Goal: Task Accomplishment & Management: Use online tool/utility

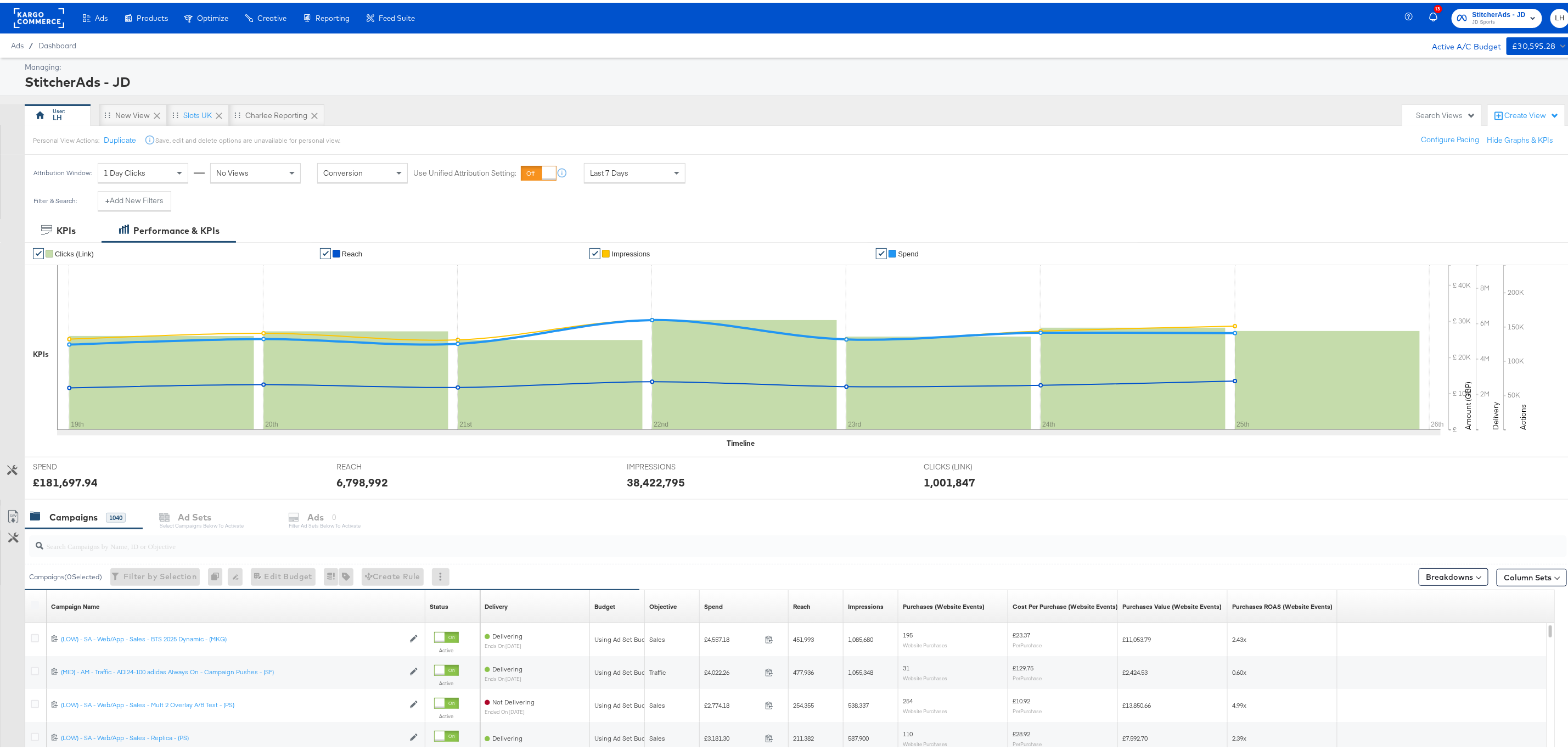
click at [267, 542] on input "search" at bounding box center [732, 538] width 1378 height 21
paste input "(LOW) - SA - Web/App - Sales - Single Image A/B Test - (PS)"
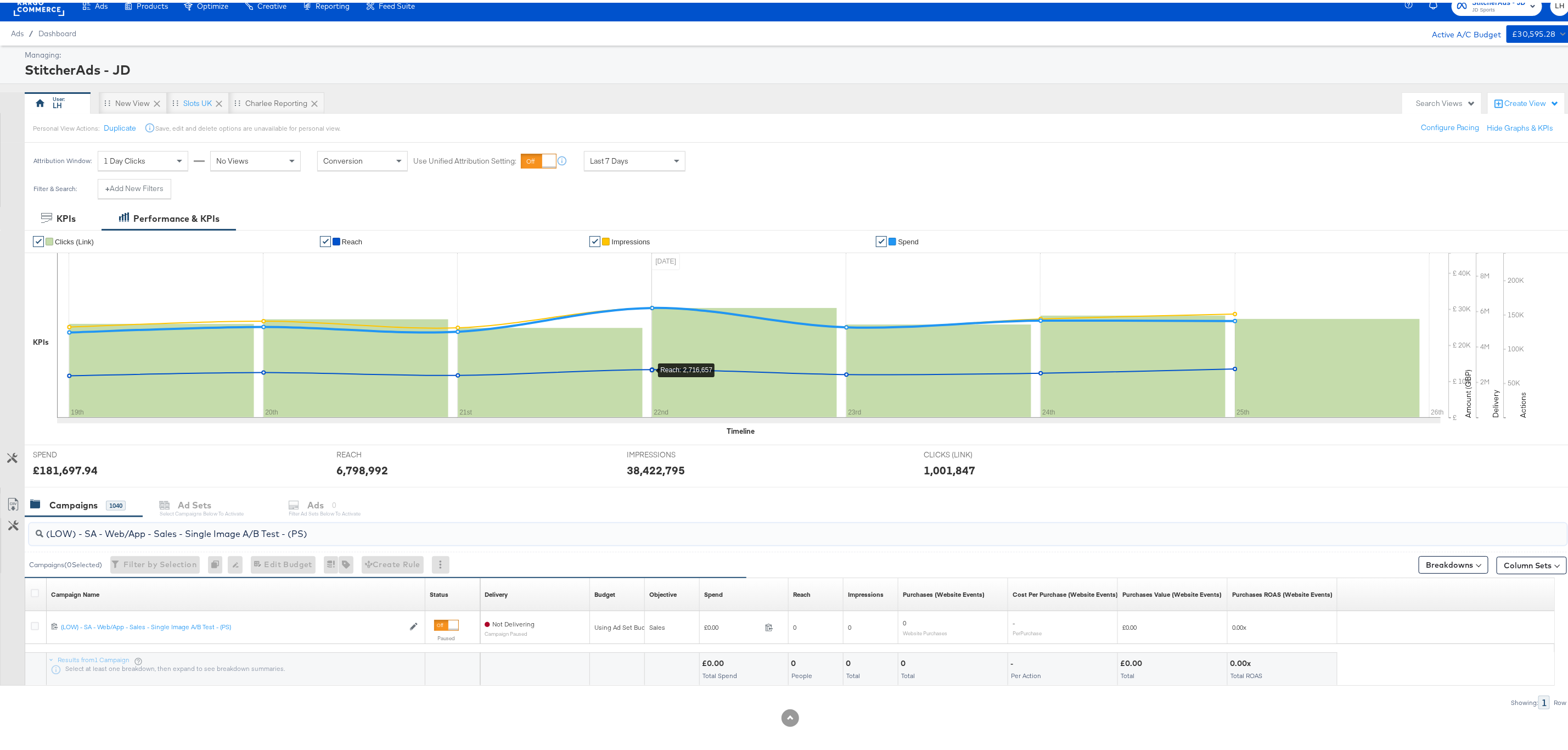
scroll to position [19, 0]
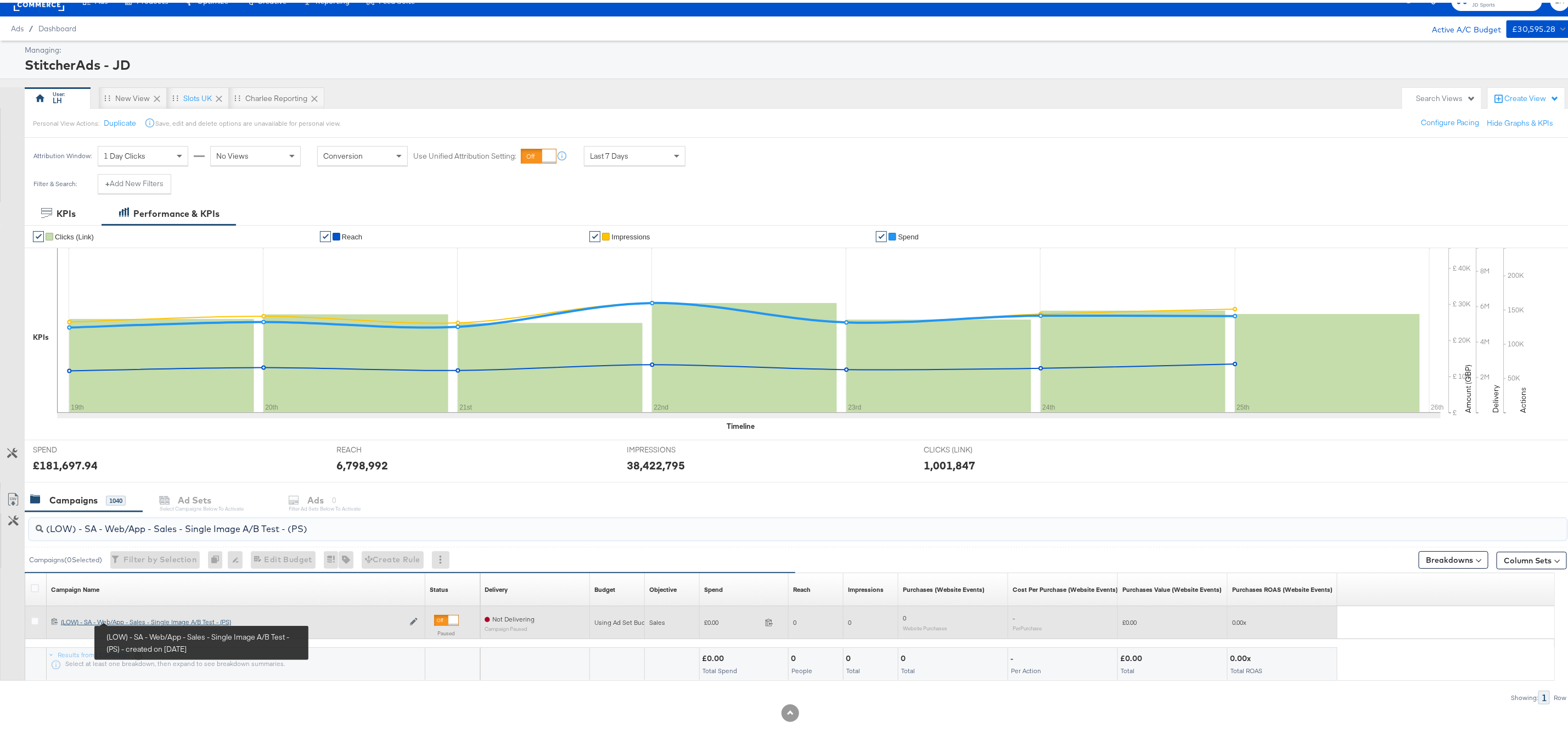
type input "(LOW) - SA - Web/App - Sales - Single Image A/B Test - (PS)"
click at [136, 617] on div "(LOW) - SA - Web/App - Sales - Single Image A/B Test - (PS) (LOW) - SA - Web/Ap…" at bounding box center [233, 619] width 343 height 9
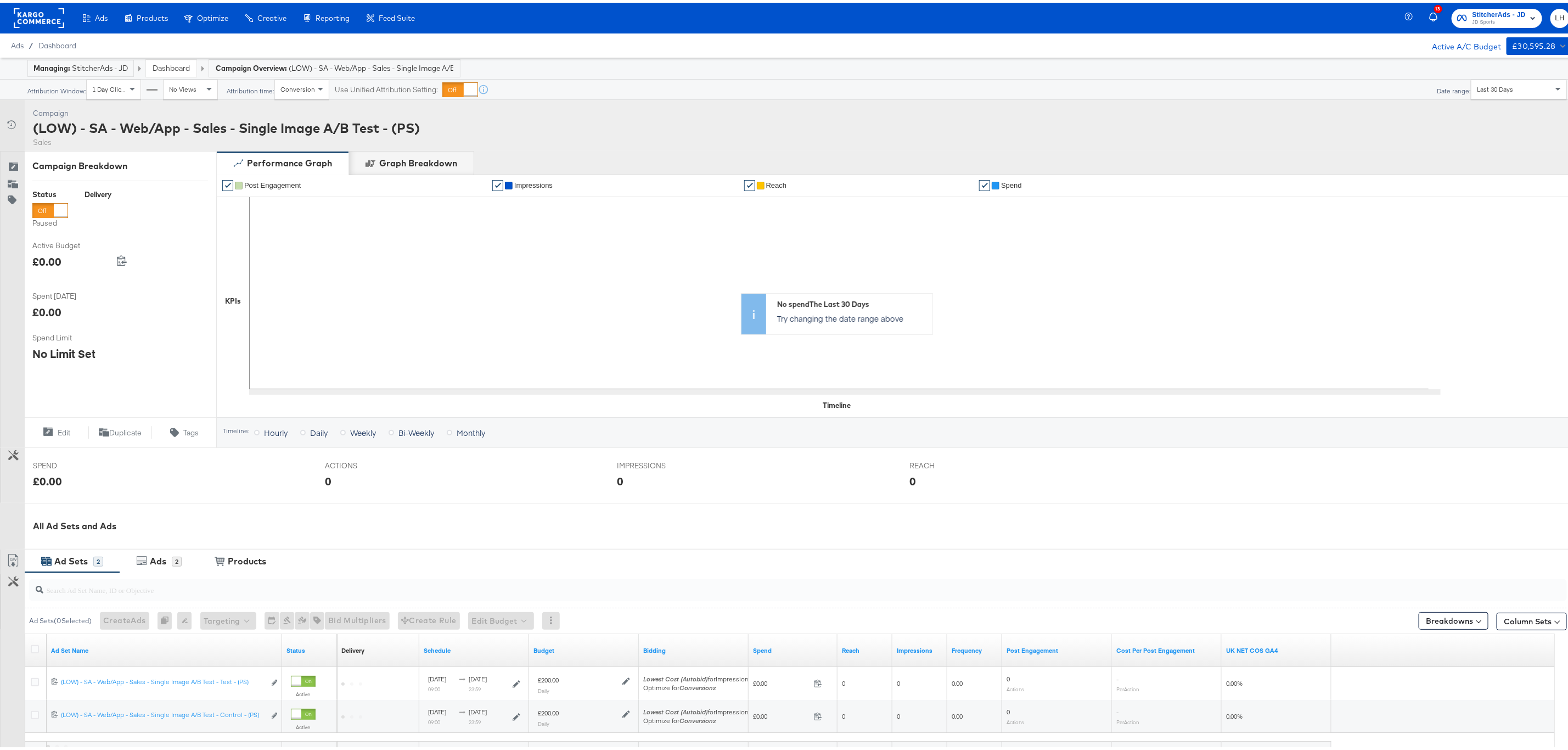
scroll to position [114, 0]
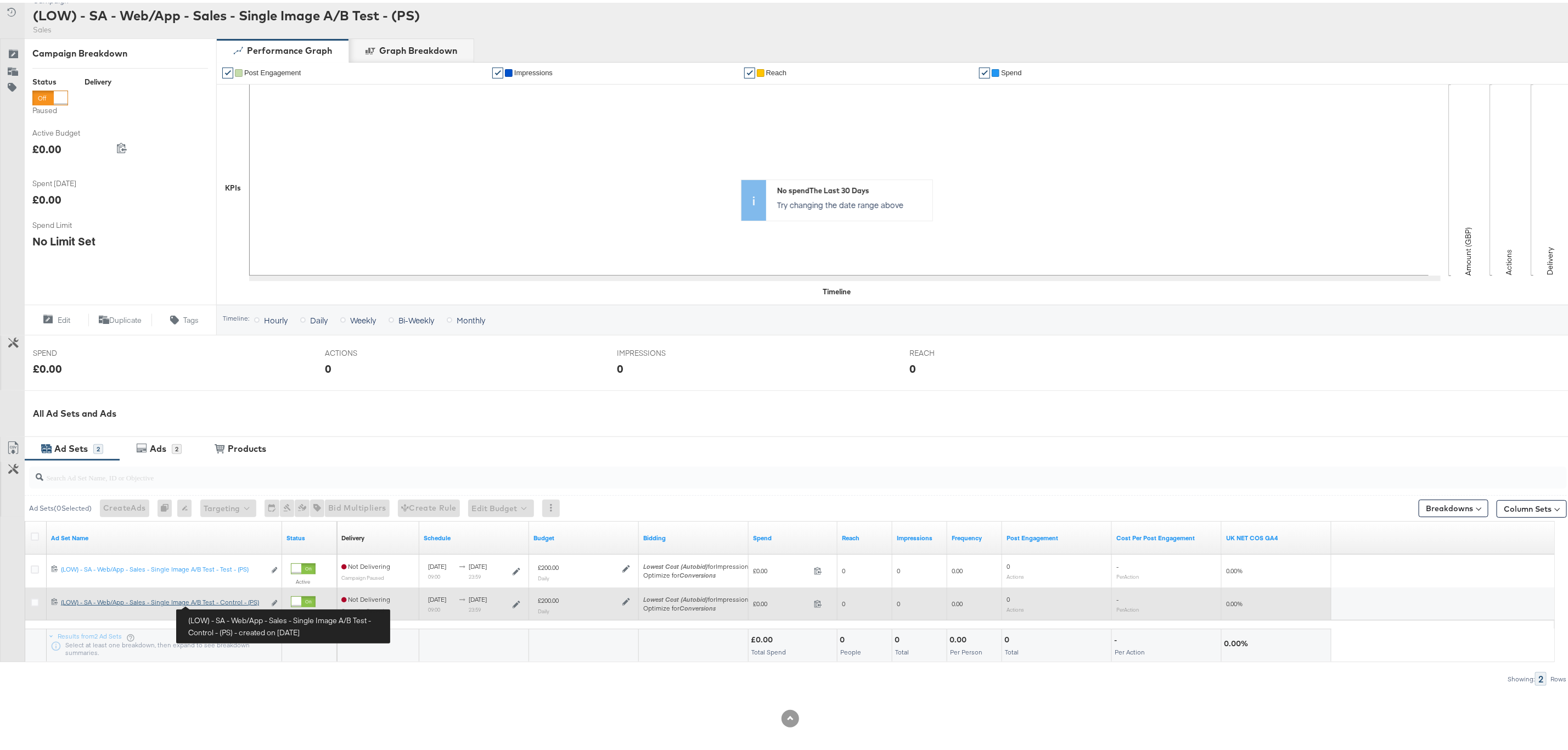
click at [217, 601] on div "(LOW) - SA - Web/App - Sales - Single Image A/B Test - Control - (PS) (LOW) - S…" at bounding box center [163, 599] width 204 height 9
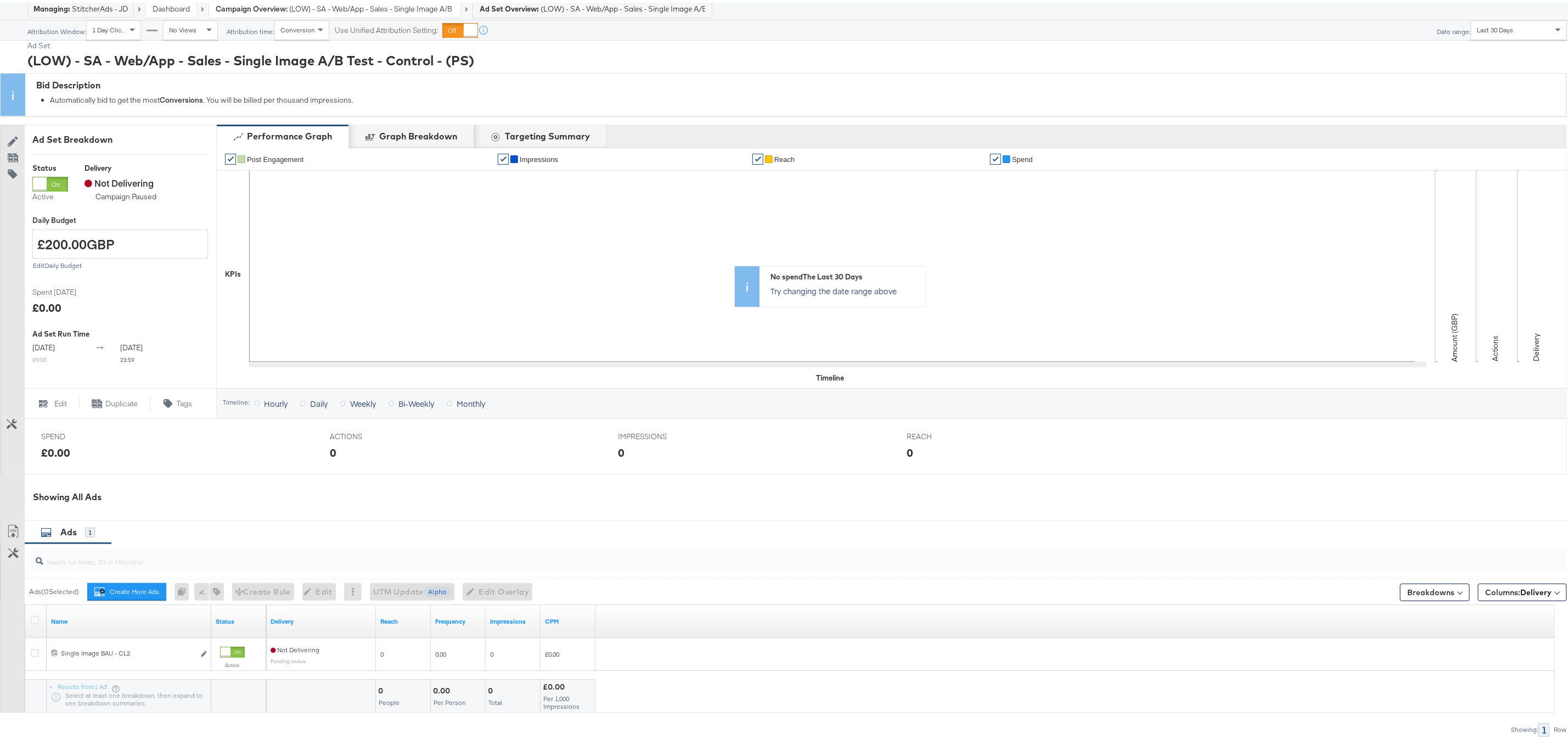
scroll to position [113, 0]
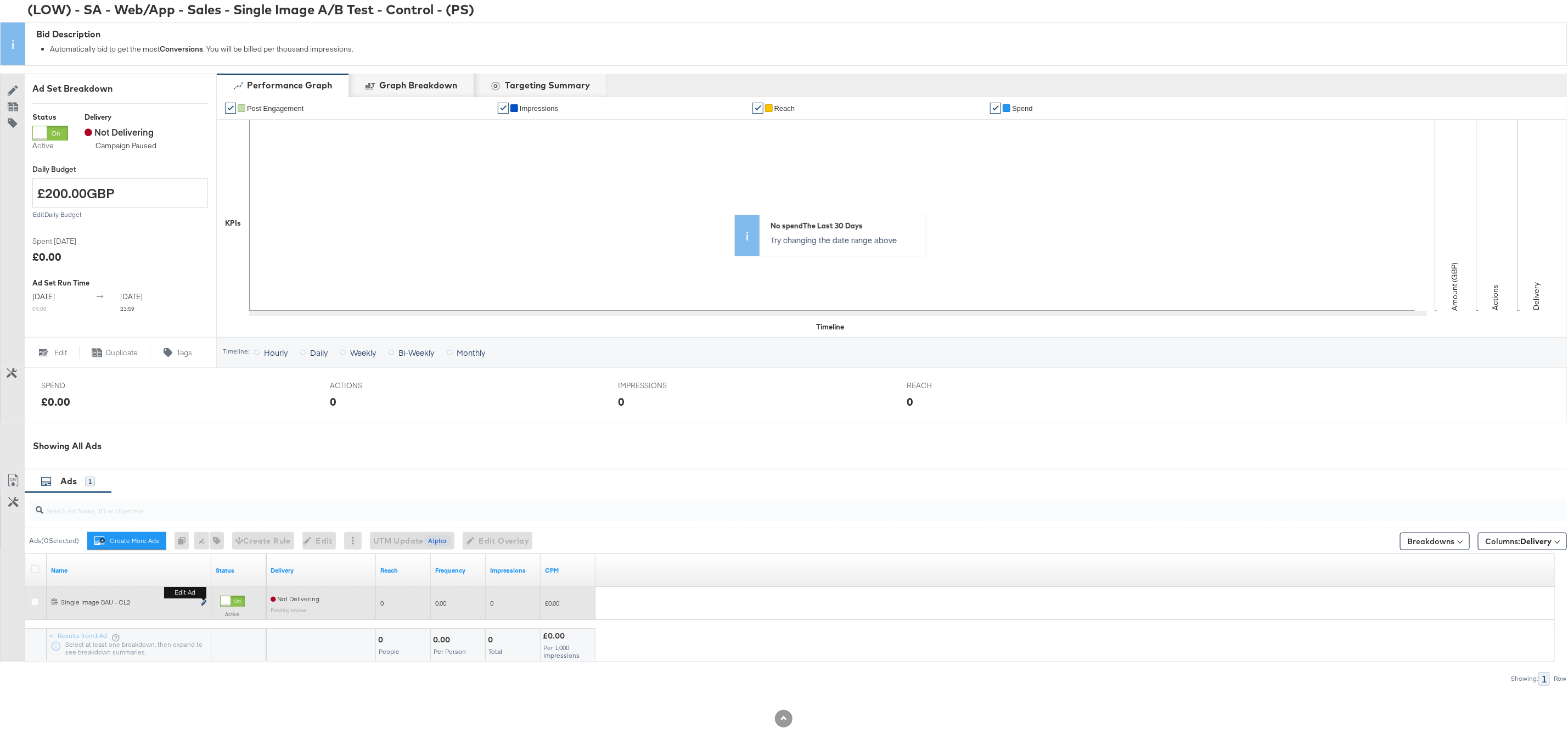
click at [204, 600] on icon "link" at bounding box center [203, 600] width 5 height 6
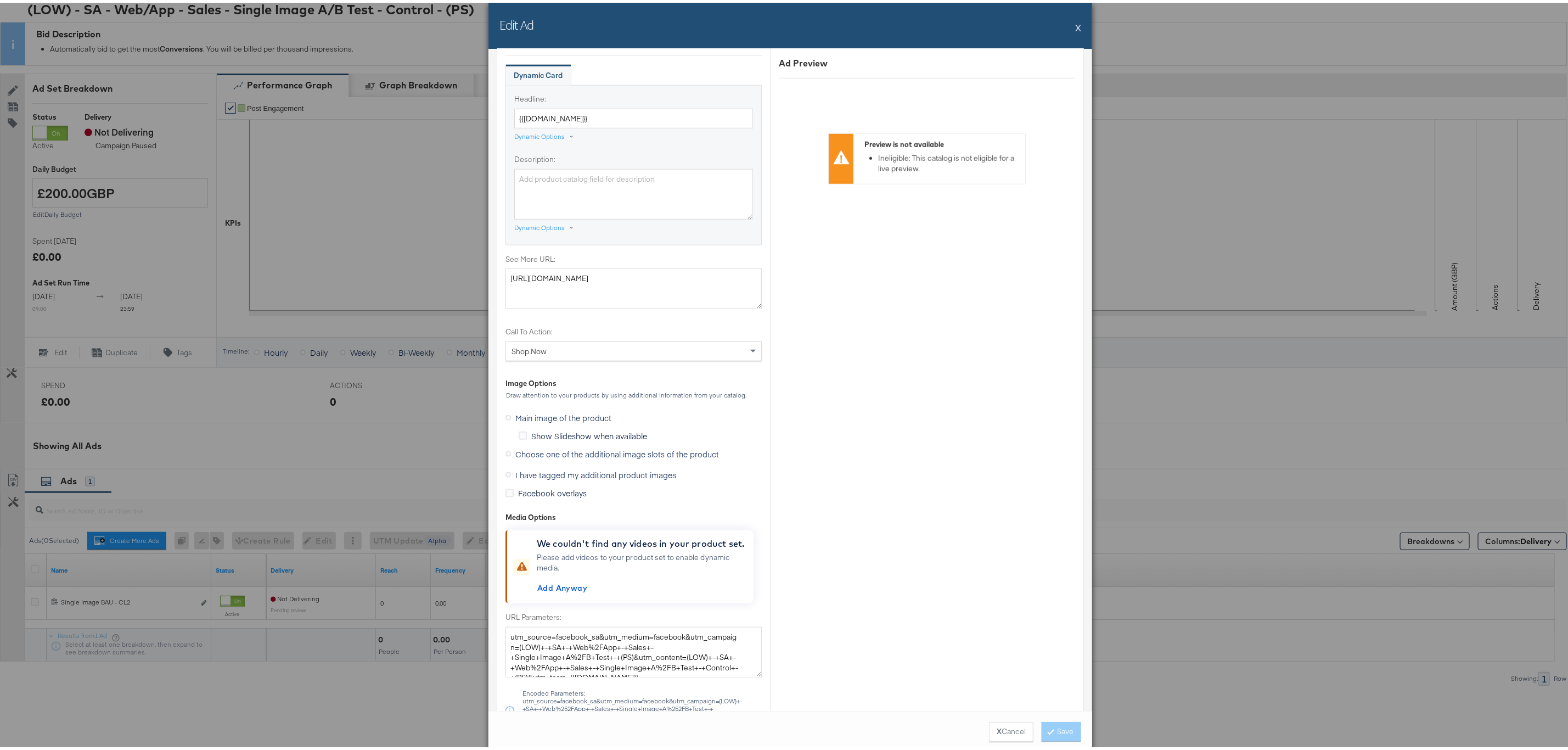
scroll to position [823, 0]
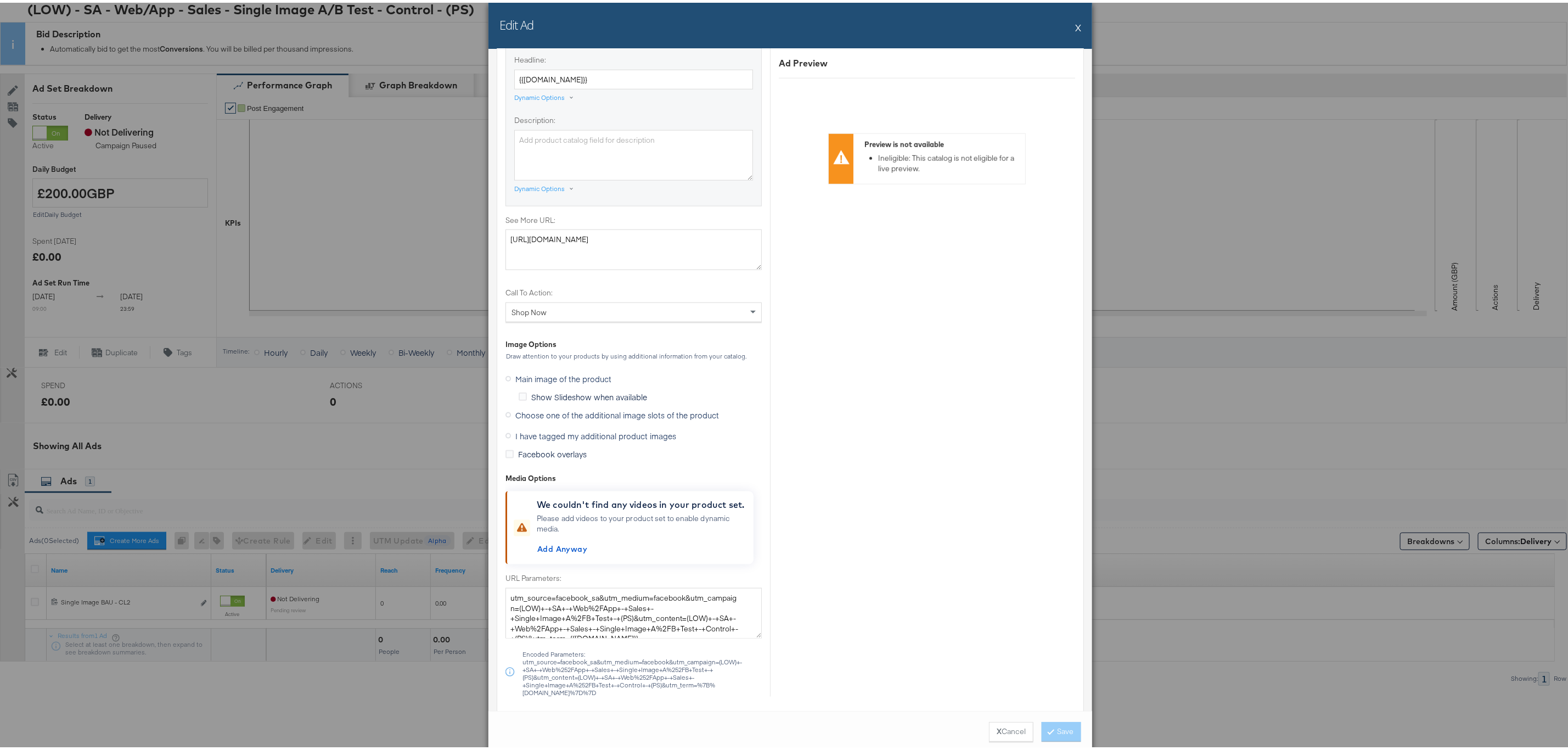
click at [640, 435] on span "I have tagged my additional product images" at bounding box center [596, 433] width 161 height 11
click at [0, 0] on input "I have tagged my additional product images" at bounding box center [0, 0] width 0 height 0
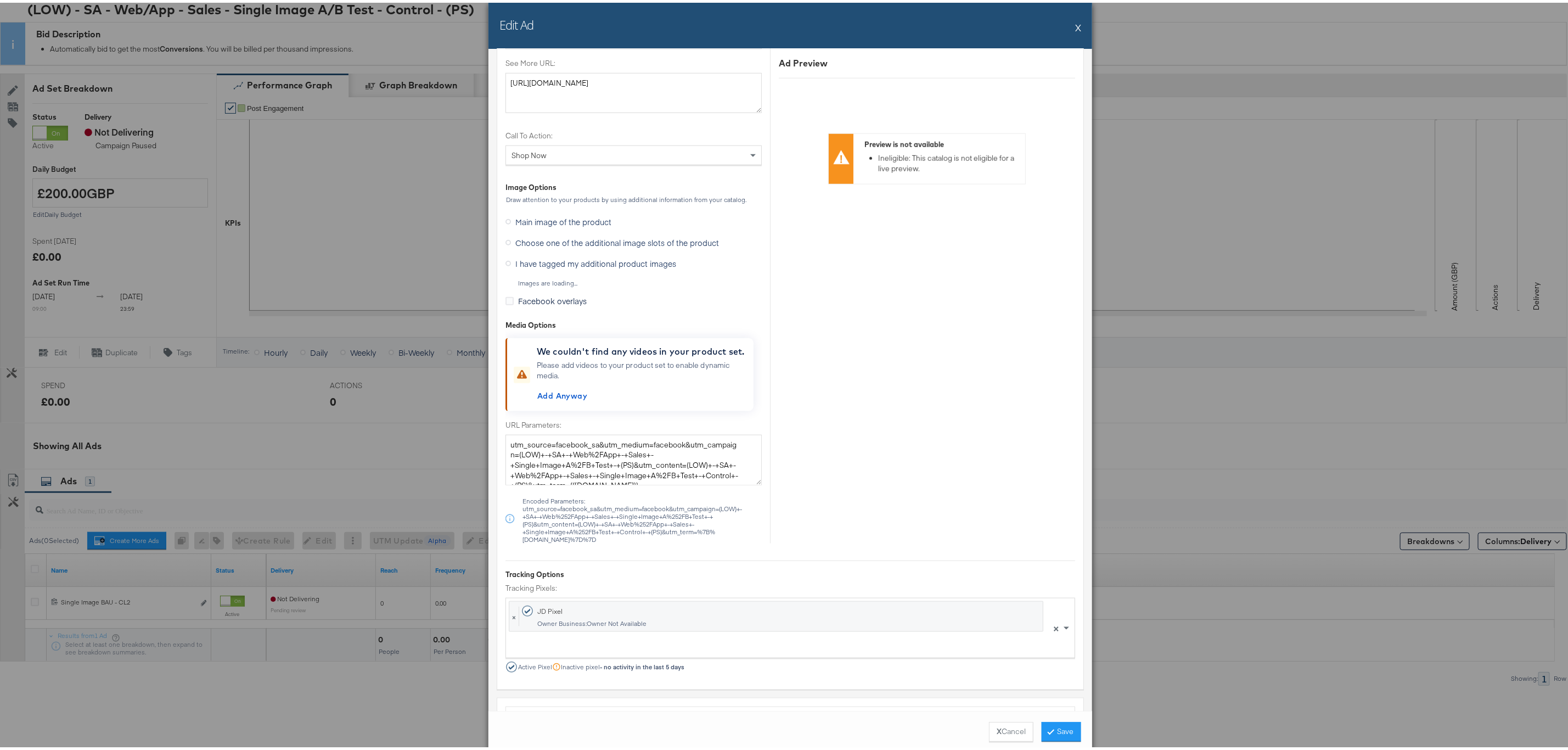
scroll to position [666, 0]
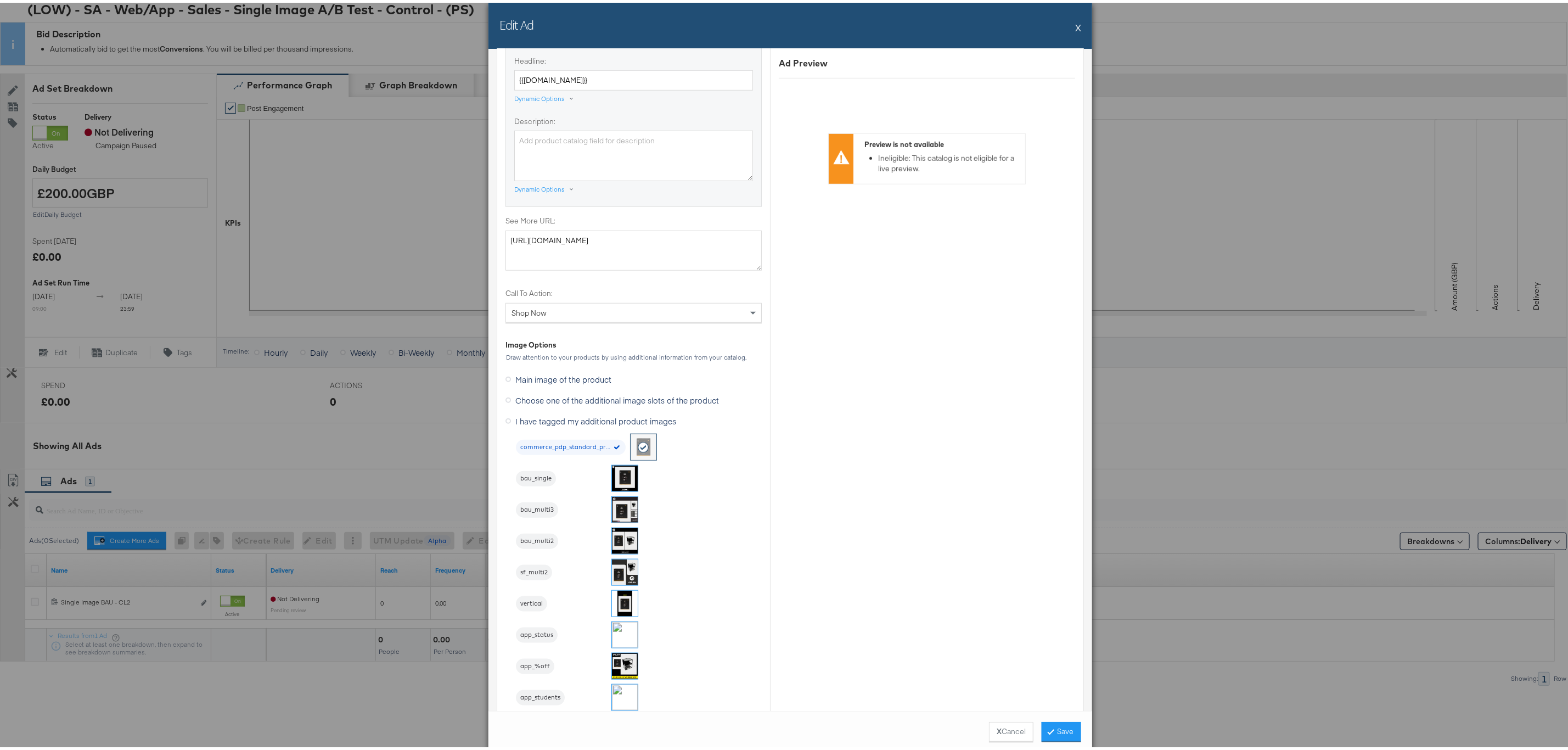
click at [619, 481] on img at bounding box center [625, 475] width 26 height 26
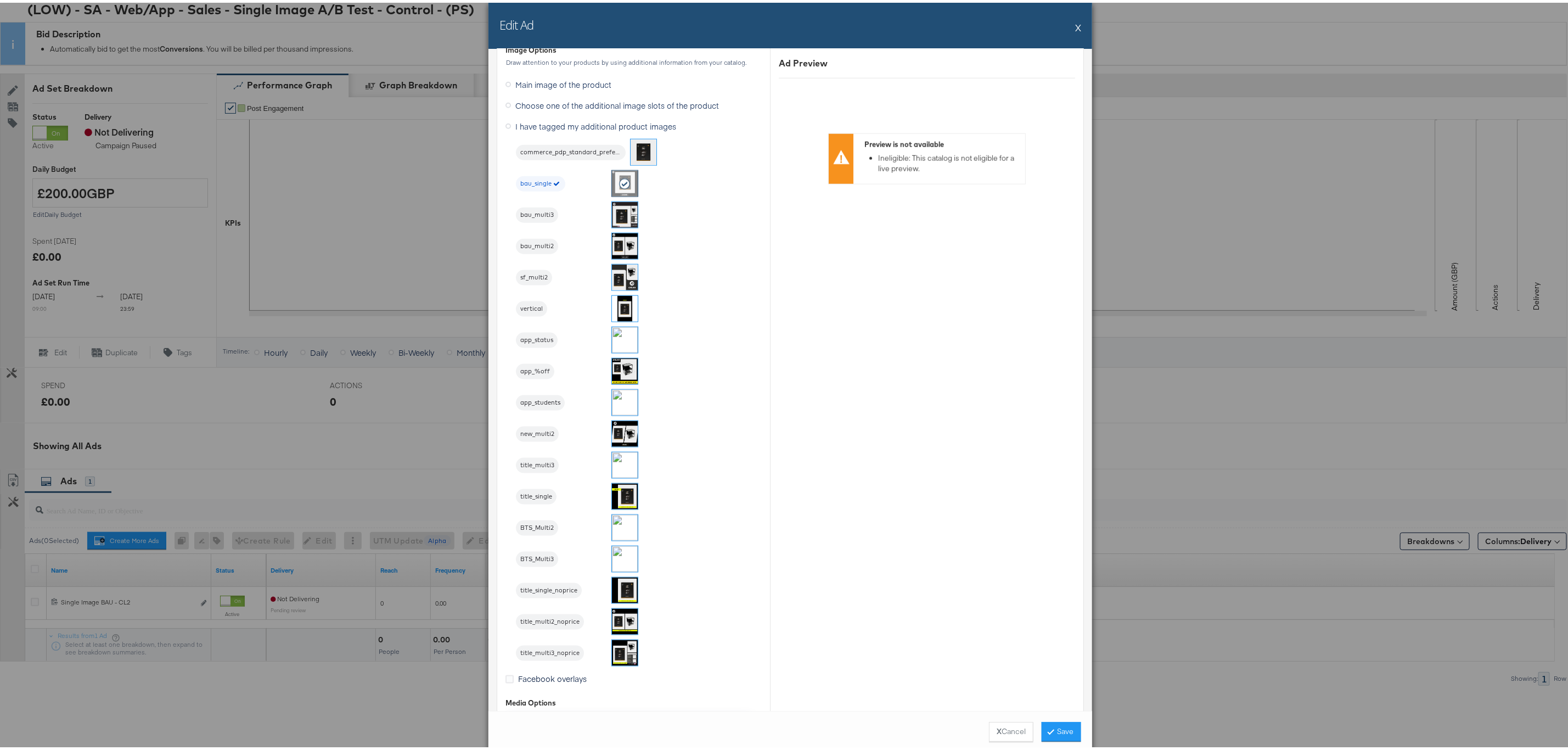
scroll to position [995, 0]
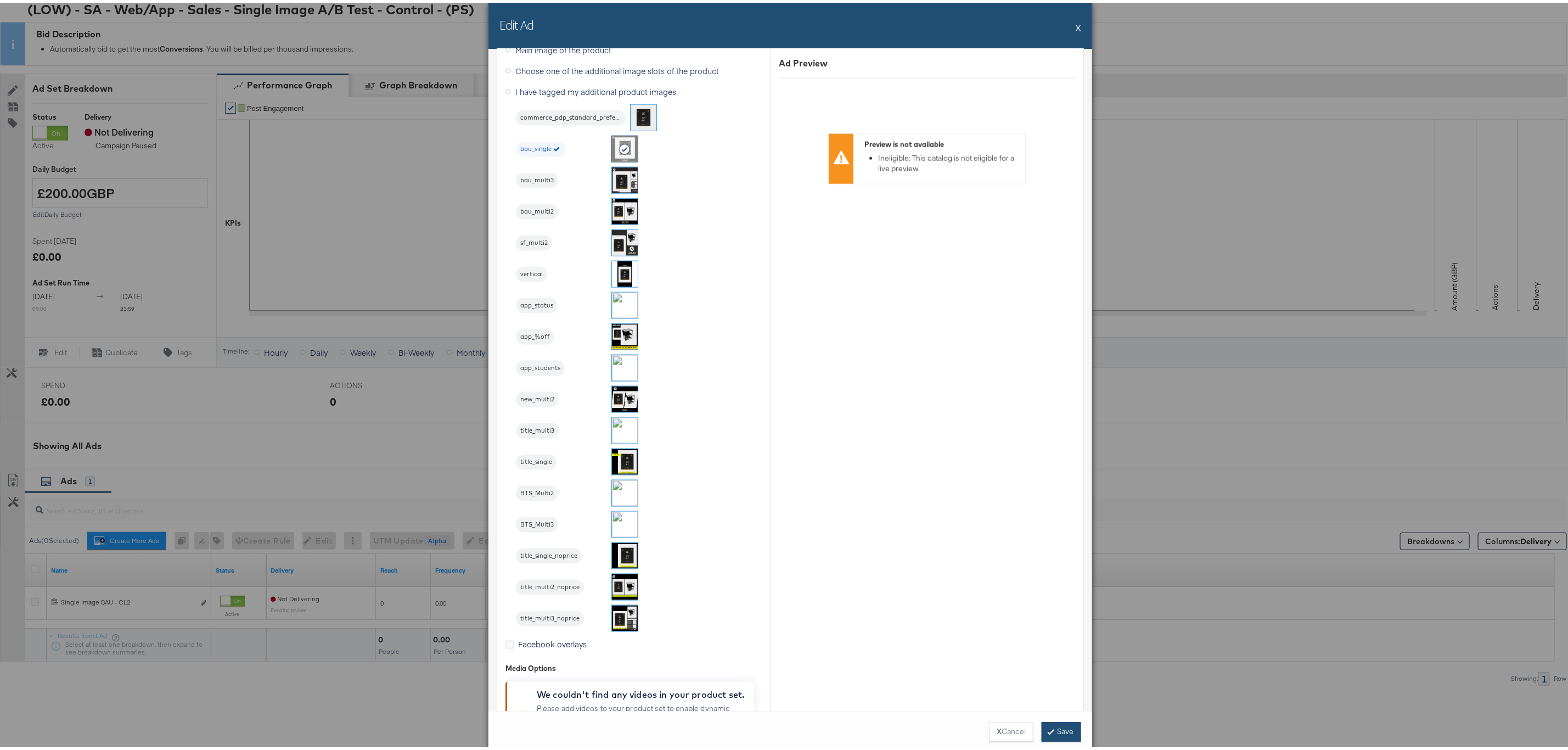
click at [1059, 733] on button "Save" at bounding box center [1061, 729] width 40 height 19
